Goal: Transaction & Acquisition: Purchase product/service

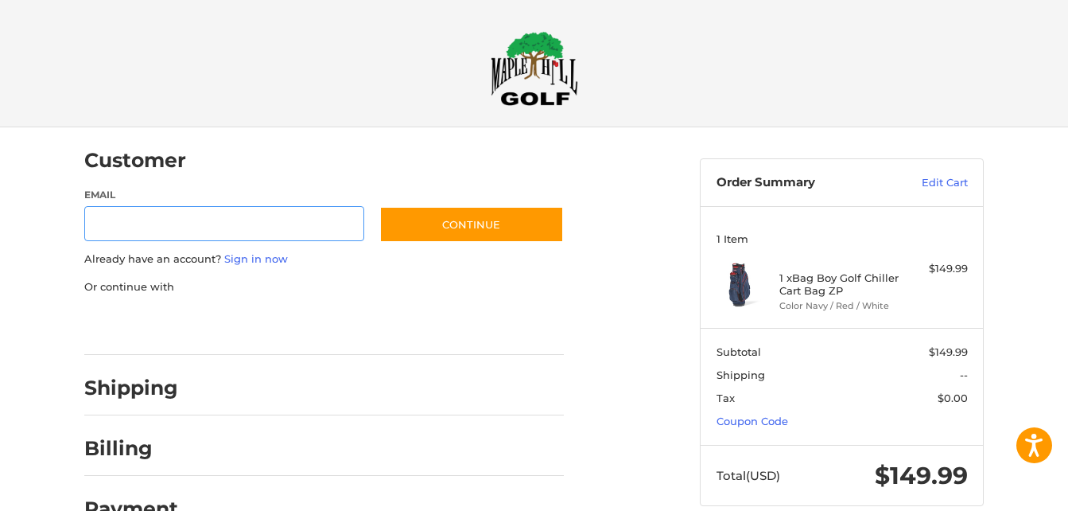
scroll to position [25, 0]
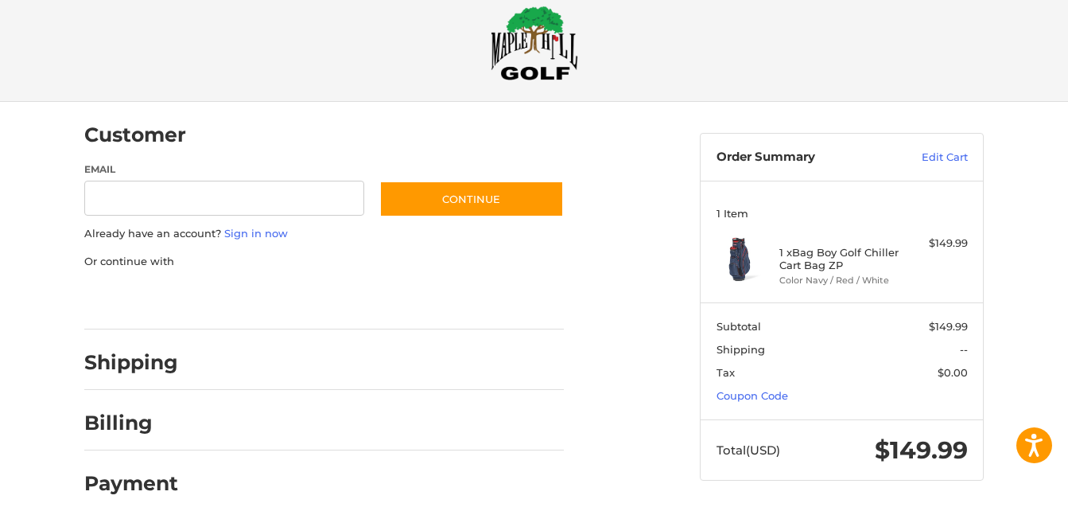
click at [138, 367] on h2 "Shipping" at bounding box center [131, 362] width 94 height 25
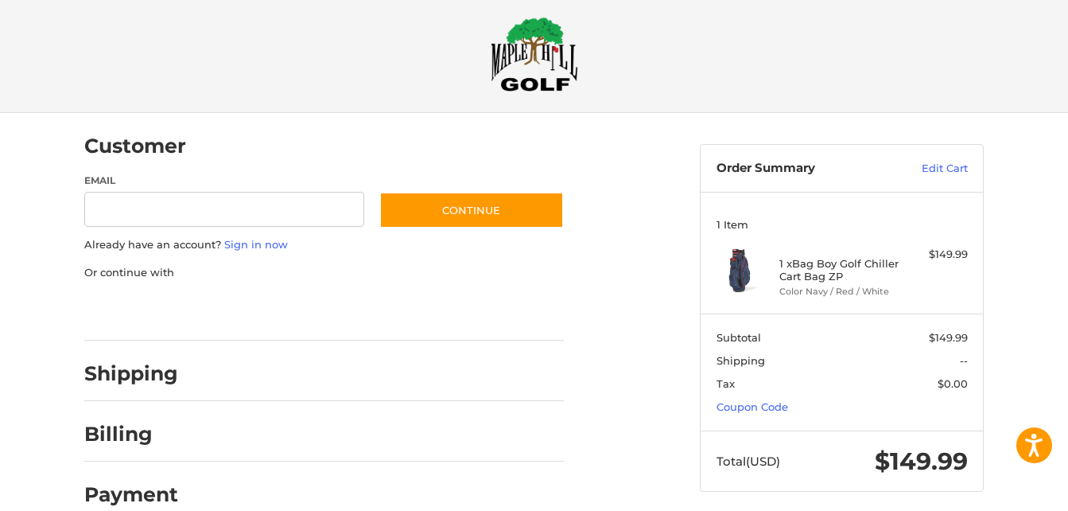
scroll to position [0, 0]
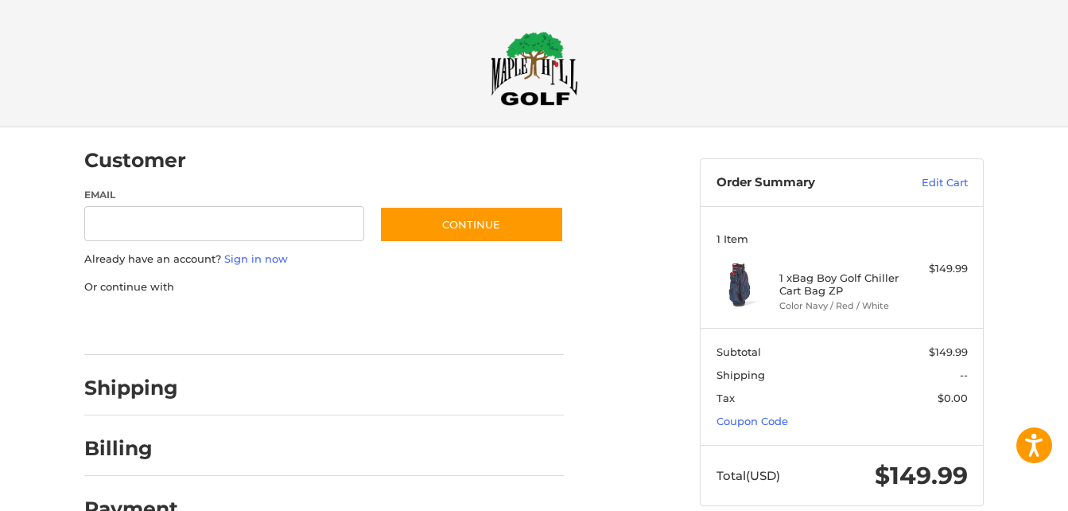
click at [160, 383] on h2 "Shipping" at bounding box center [131, 387] width 94 height 25
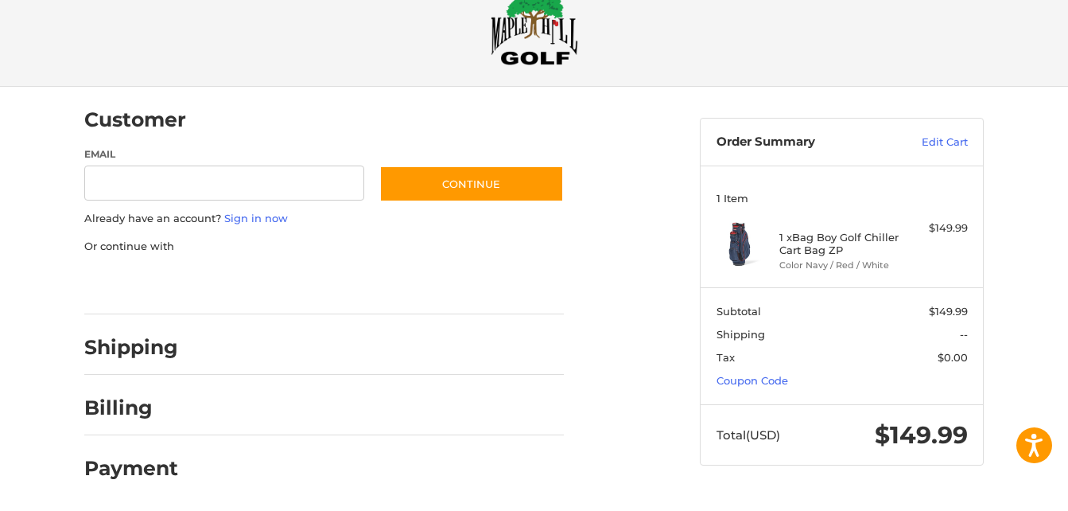
click at [962, 338] on span "--" at bounding box center [964, 334] width 8 height 13
drag, startPoint x: 962, startPoint y: 338, endPoint x: 904, endPoint y: 348, distance: 59.0
click at [910, 348] on section "Subtotal $149.99 Shipping -- Tax $0.00 Coupon Code" at bounding box center [842, 345] width 282 height 117
click at [740, 335] on span "Shipping" at bounding box center [741, 334] width 49 height 13
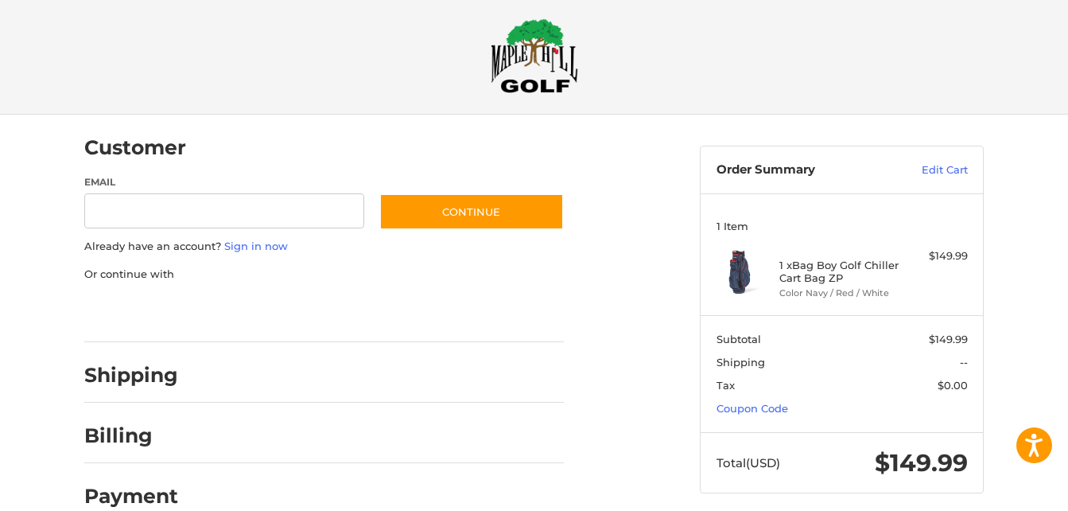
scroll to position [0, 0]
